Goal: Information Seeking & Learning: Learn about a topic

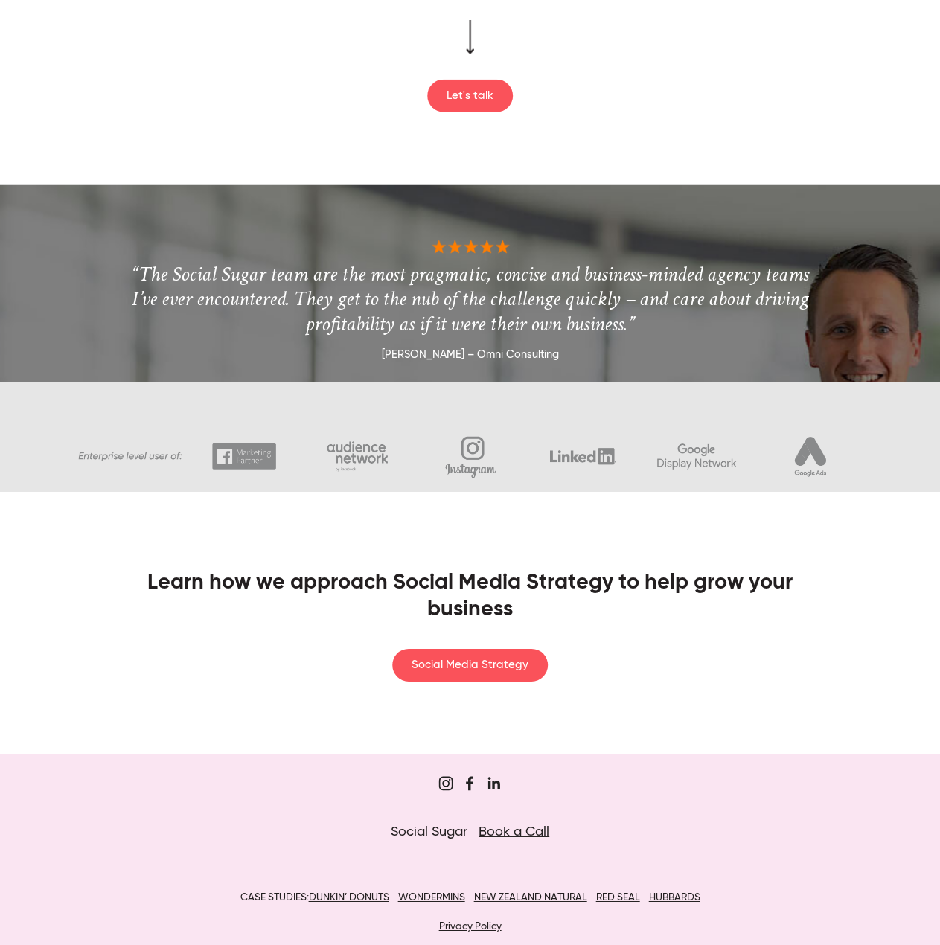
scroll to position [1940, 0]
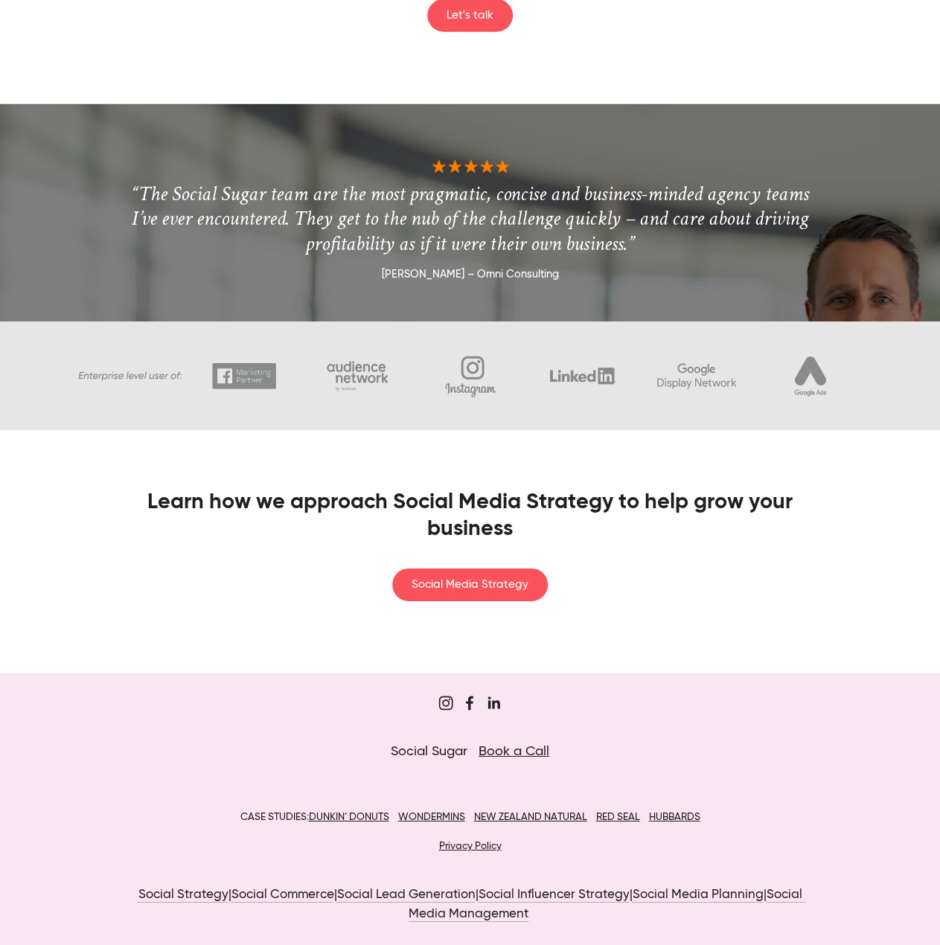
click at [537, 812] on u "NEW ZEALAND NATURAL" at bounding box center [529, 817] width 113 height 10
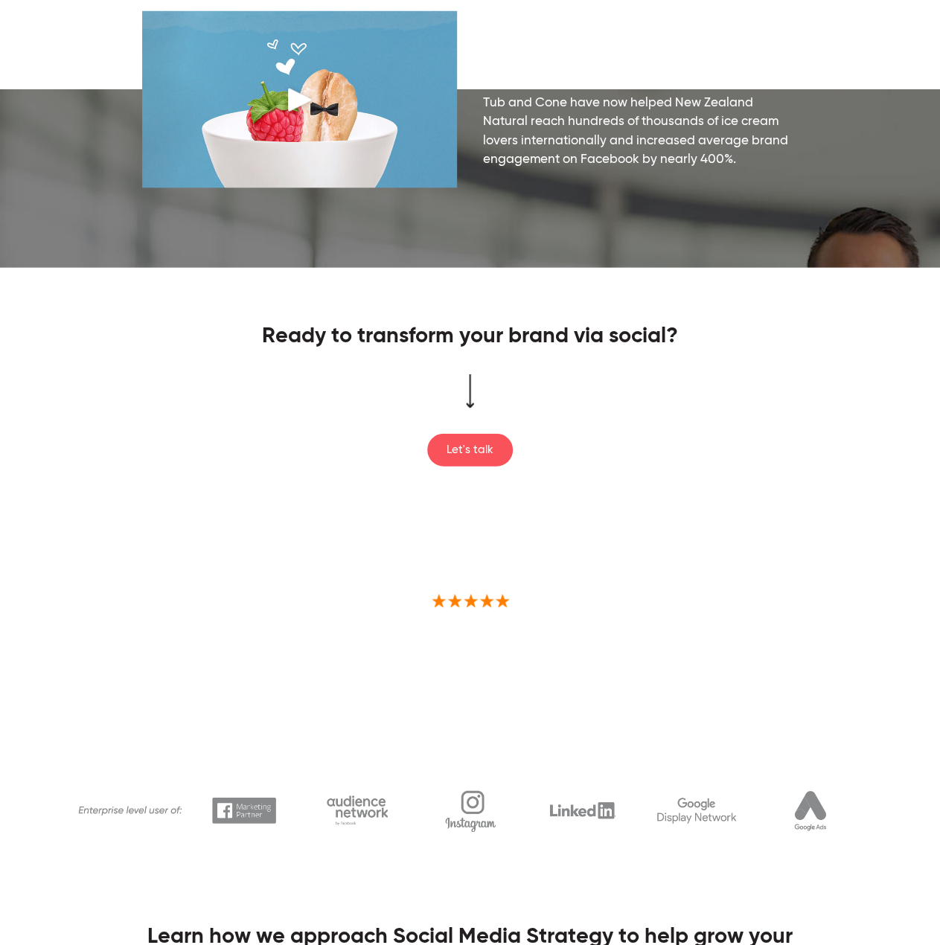
scroll to position [1940, 0]
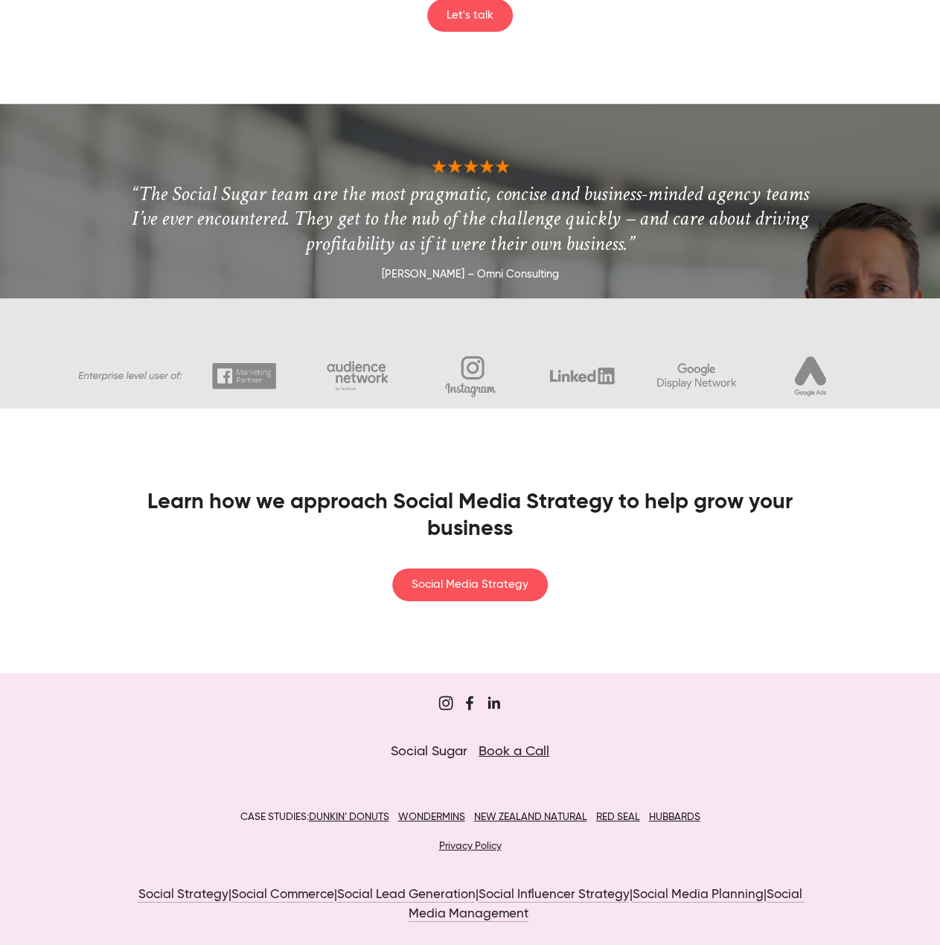
click at [692, 815] on u "HUBBARDS" at bounding box center [673, 817] width 51 height 10
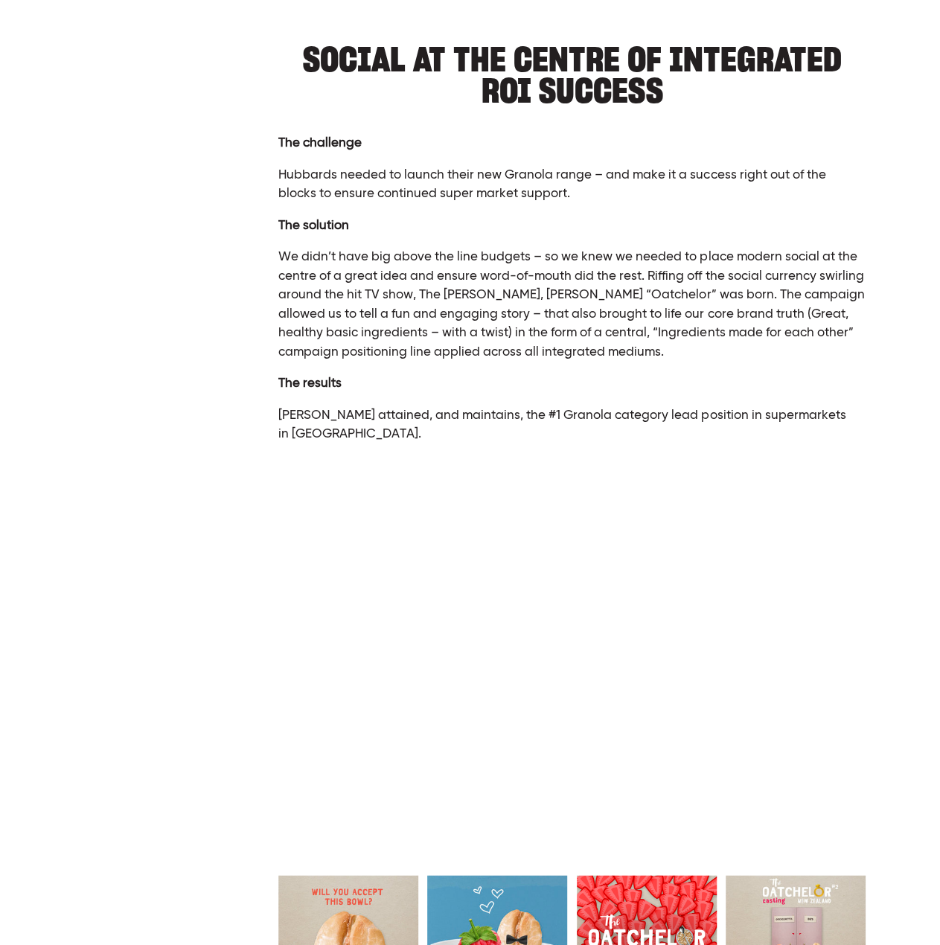
scroll to position [223, 0]
